Goal: Task Accomplishment & Management: Manage account settings

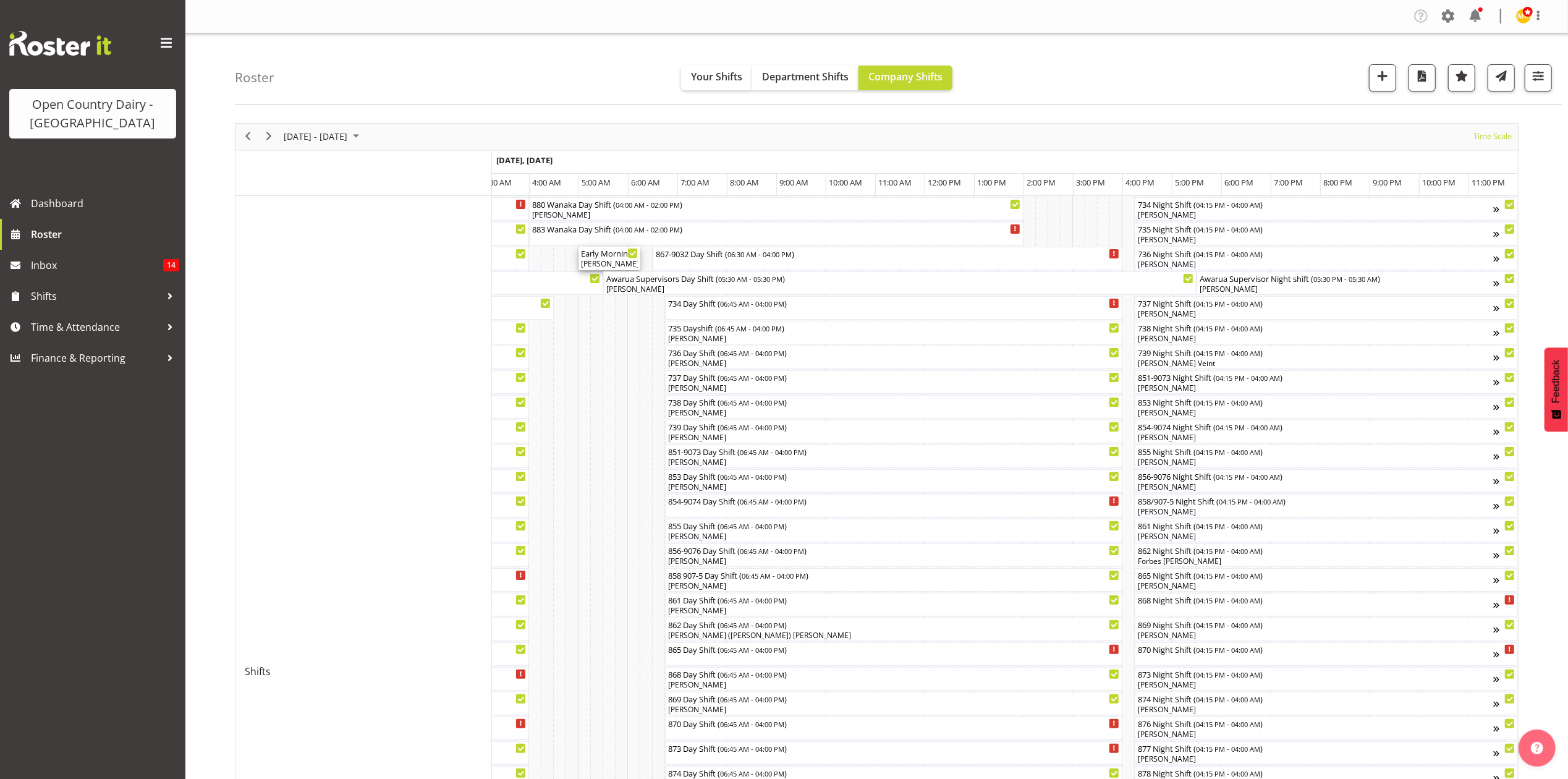
click at [597, 262] on div "Philip Peek, Alan Rolton" at bounding box center [609, 264] width 57 height 11
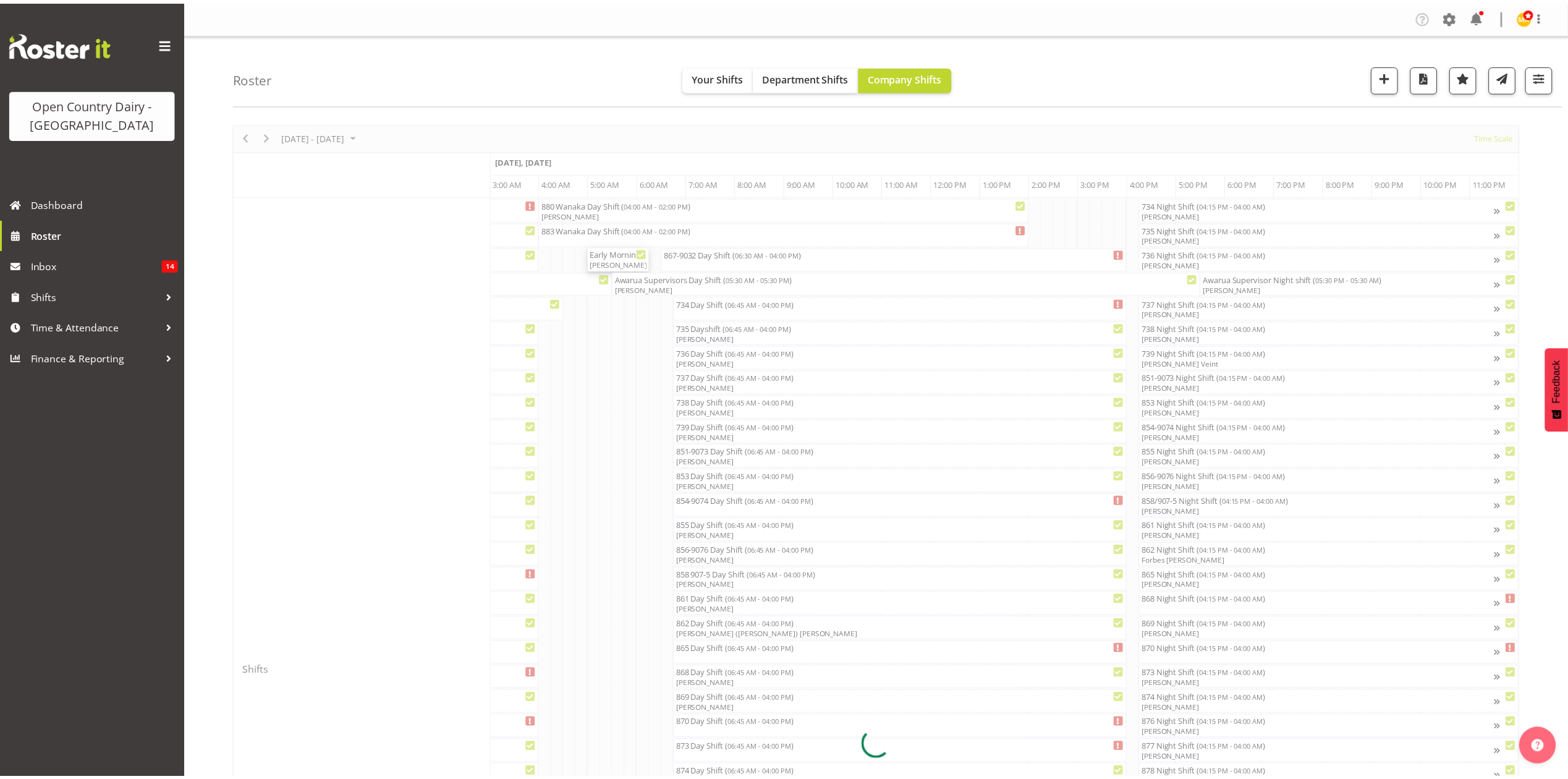
scroll to position [0, 7271]
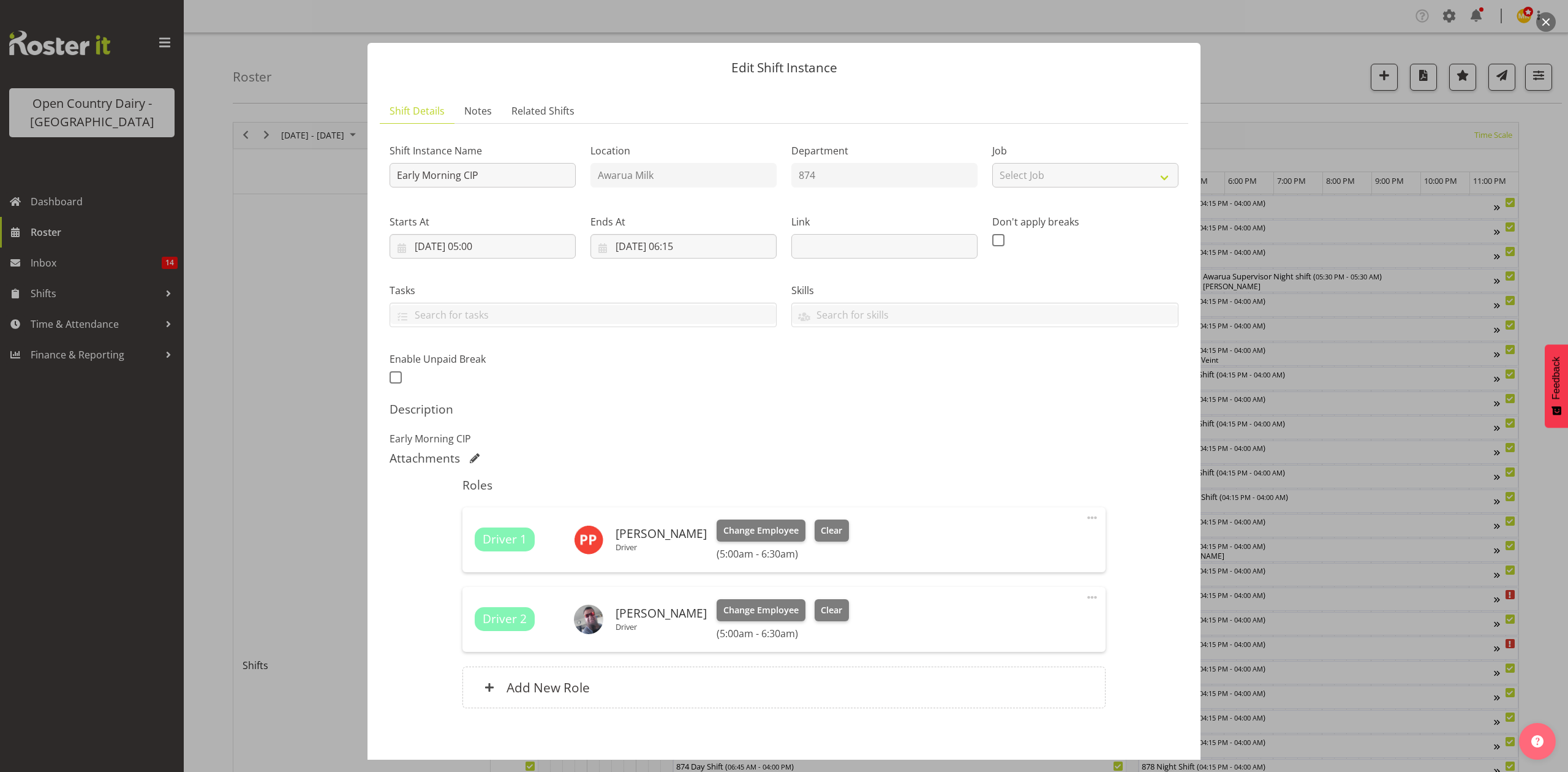
click at [1051, 22] on div "Edit Shift Instance Shift Details Notes Related Shifts Shift Instance Name Earl…" at bounding box center [783, 386] width 857 height 748
click at [1022, 10] on div at bounding box center [784, 386] width 1568 height 772
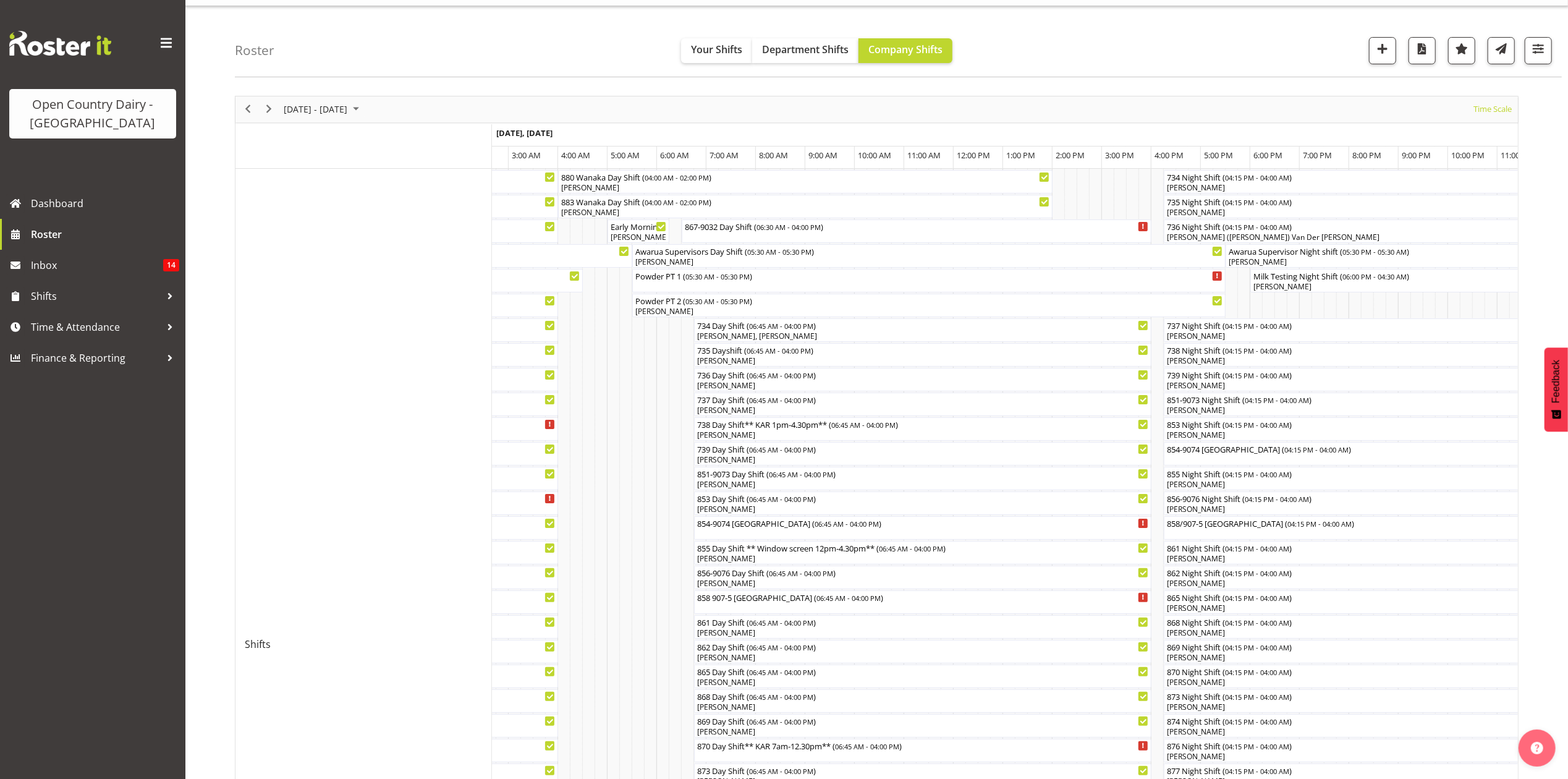
scroll to position [0, 0]
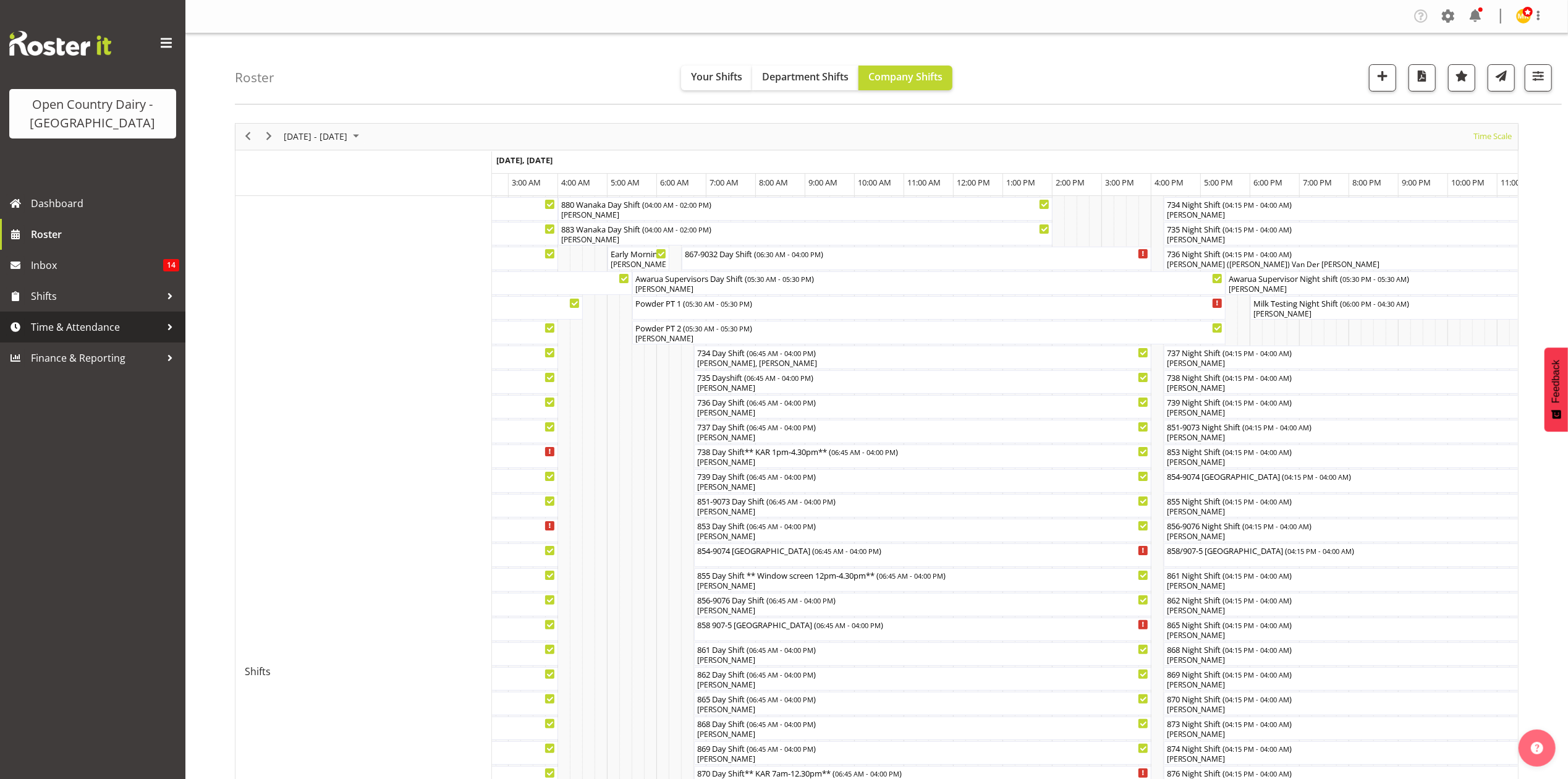
click at [60, 324] on span "Time & Attendance" at bounding box center [95, 327] width 129 height 18
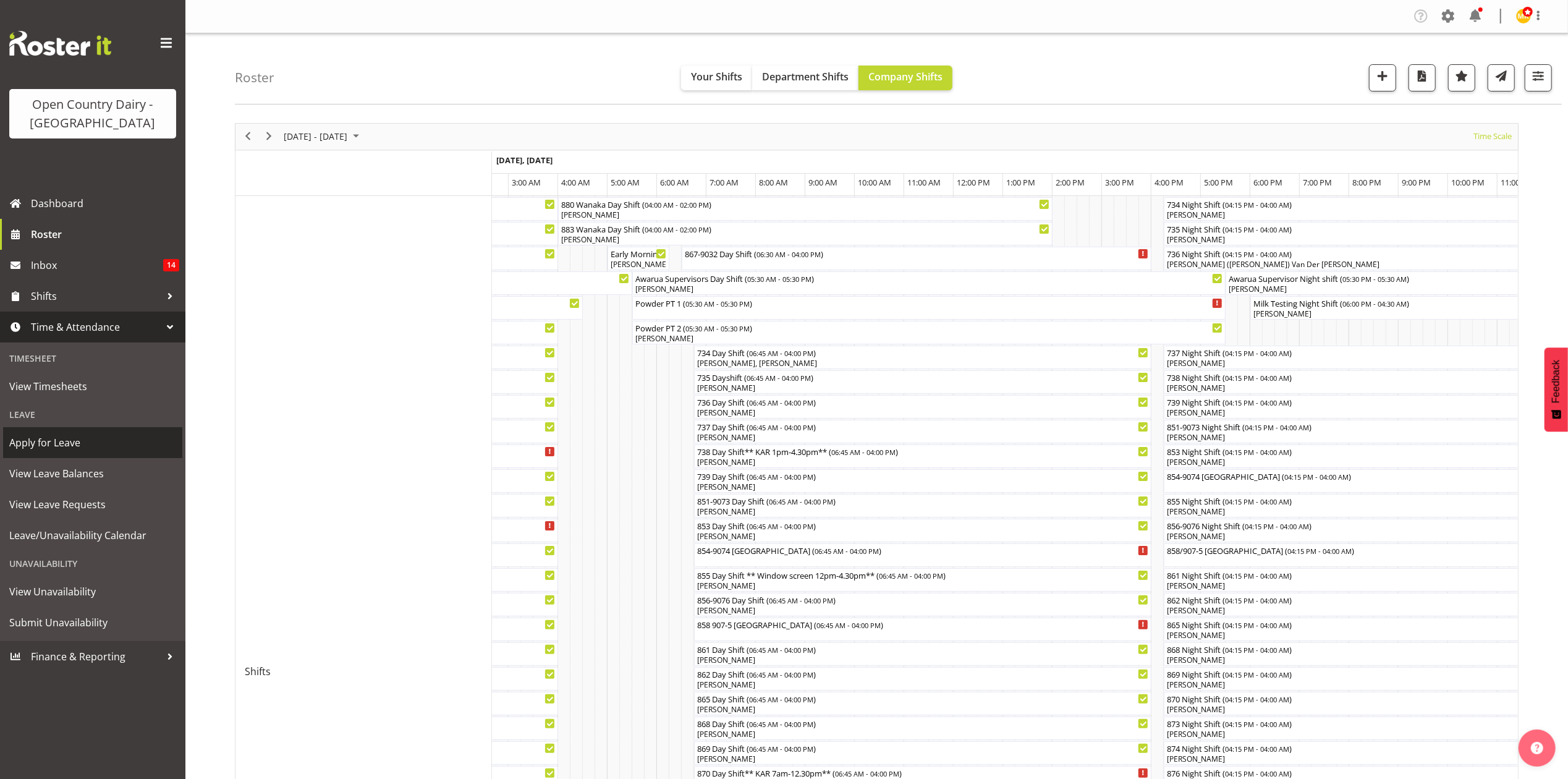
click at [35, 438] on span "Apply for Leave" at bounding box center [93, 443] width 167 height 18
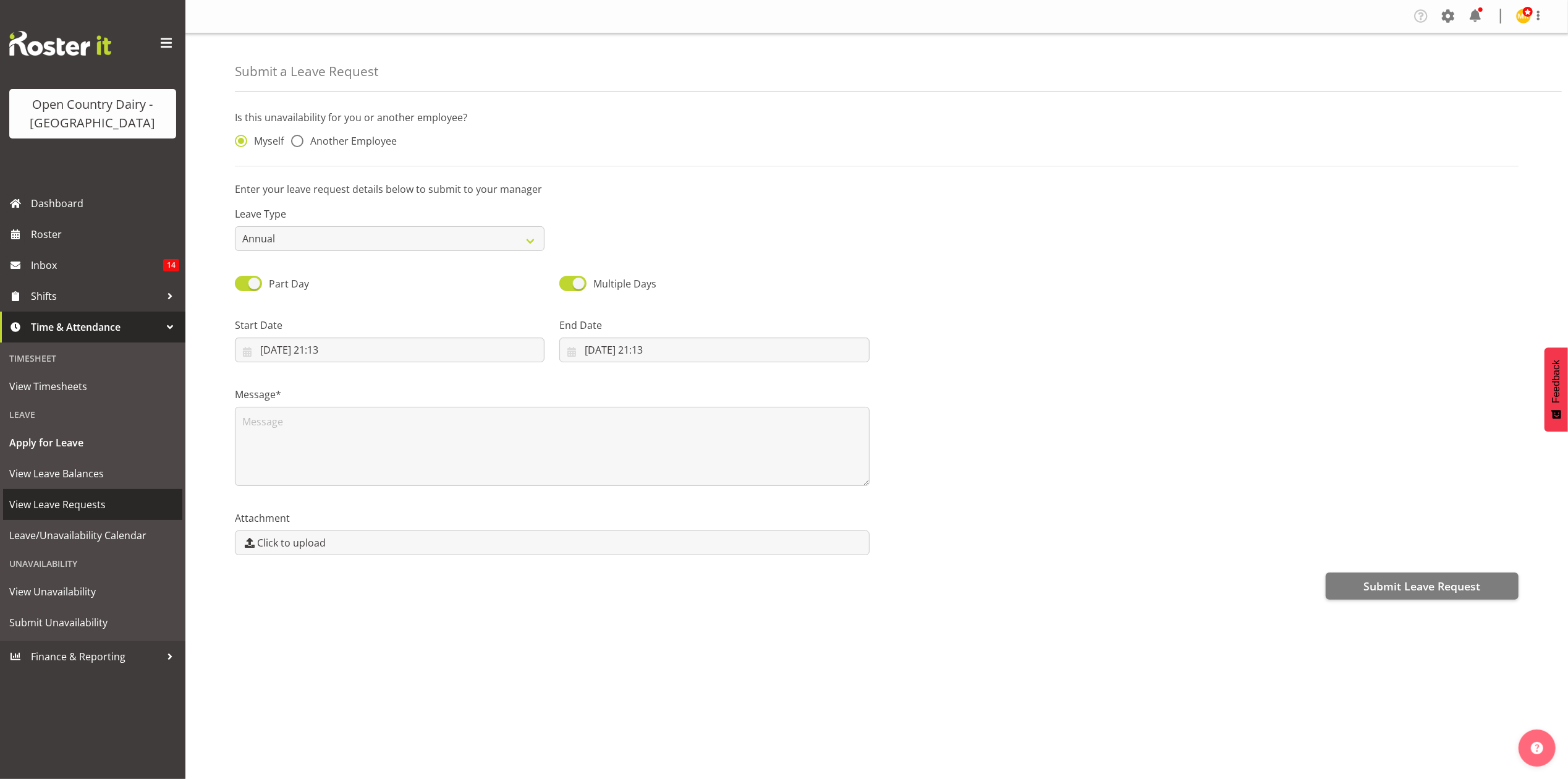
click at [62, 507] on span "View Leave Requests" at bounding box center [93, 504] width 167 height 18
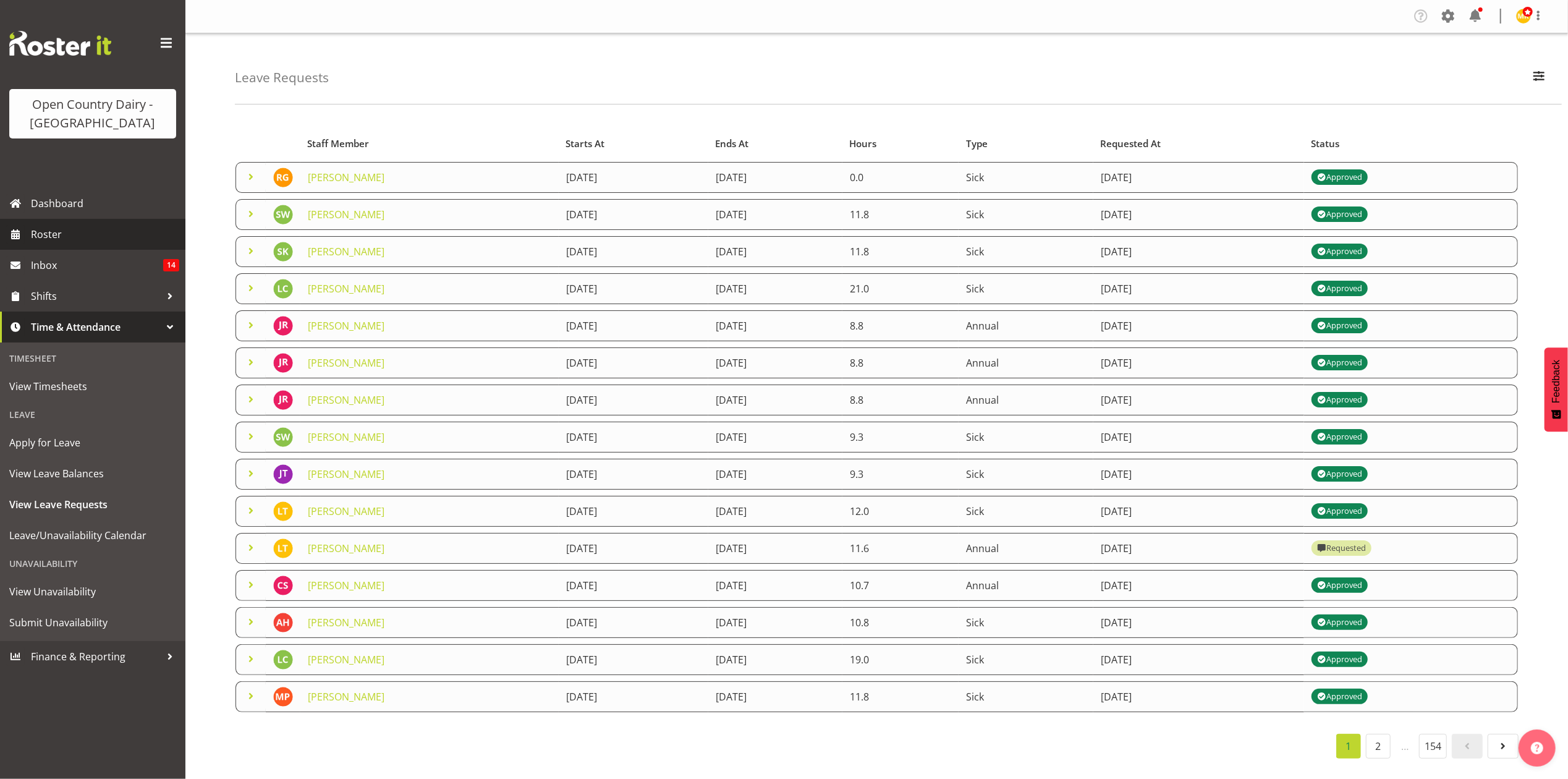
click at [40, 229] on span "Roster" at bounding box center [105, 234] width 149 height 18
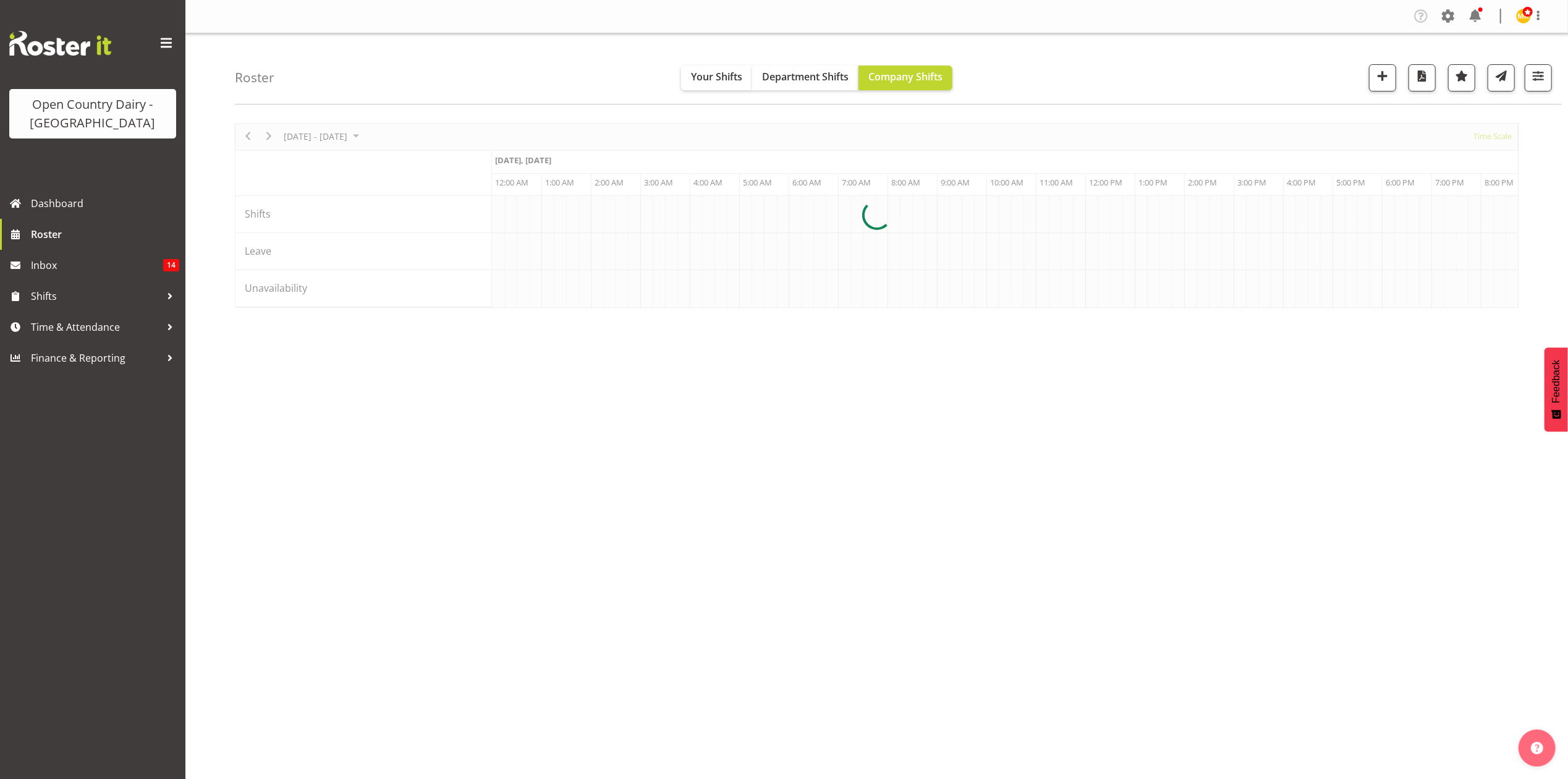
scroll to position [0, 2818]
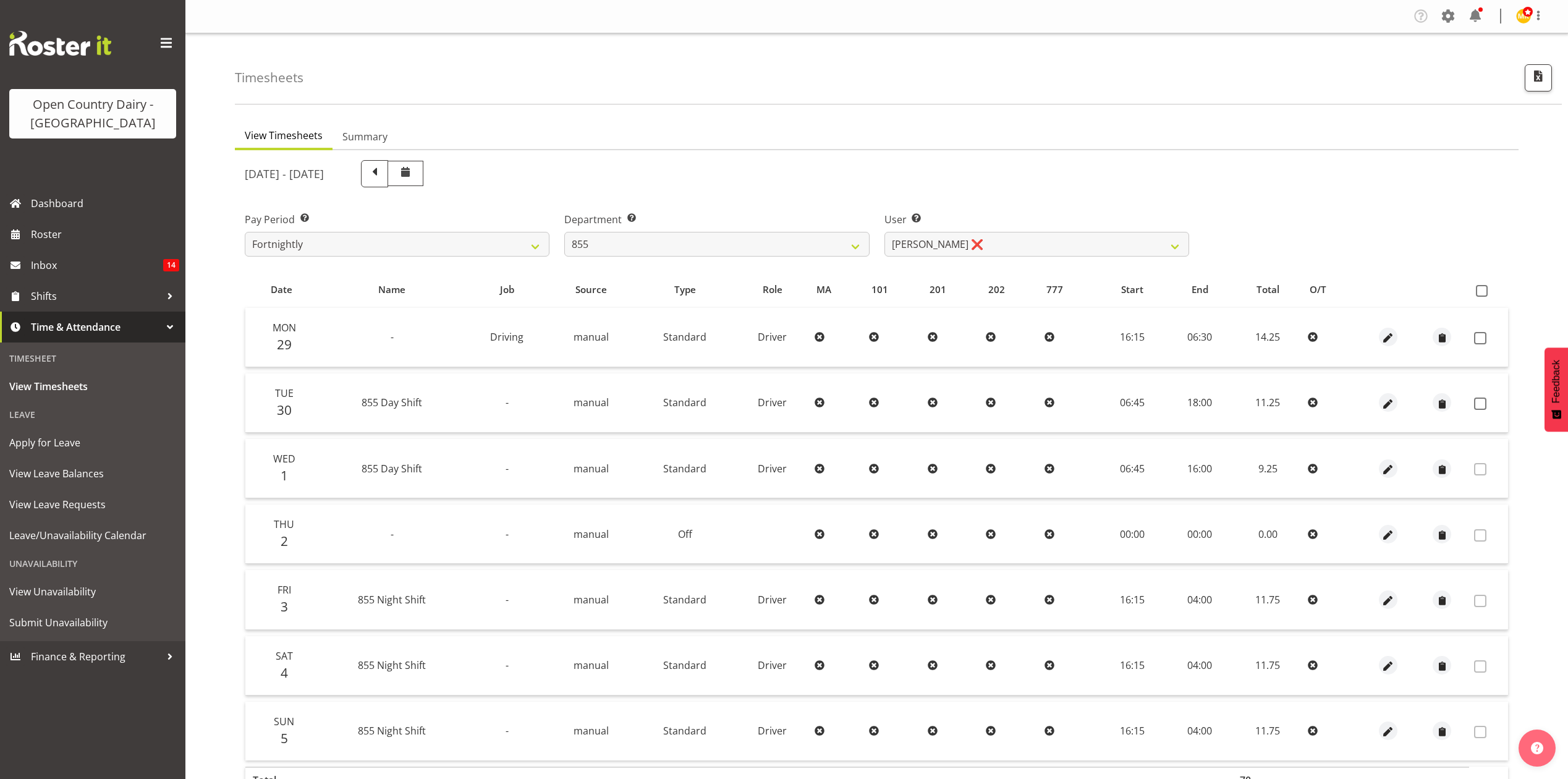
select select "668"
click at [551, 67] on div "Timesheets" at bounding box center [898, 69] width 1327 height 71
